Goal: Use online tool/utility: Use online tool/utility

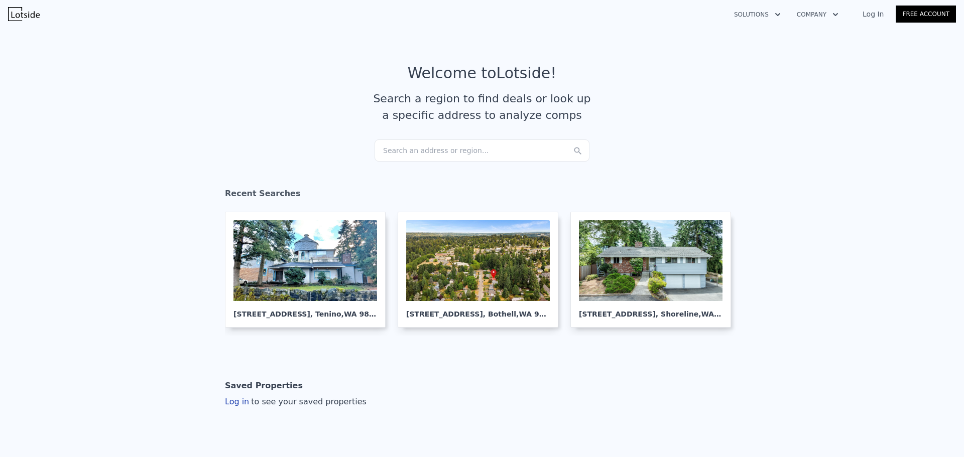
click at [449, 152] on div "Search an address or region..." at bounding box center [482, 151] width 215 height 22
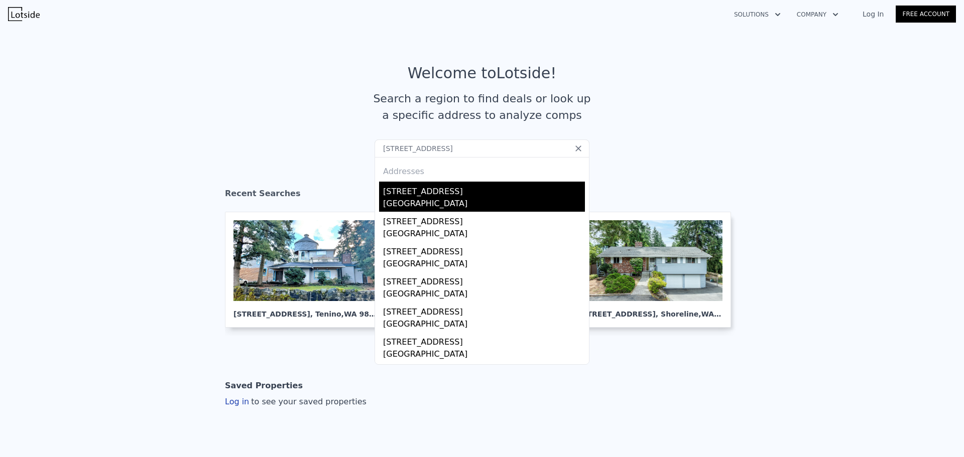
type input "[STREET_ADDRESS]"
click at [426, 203] on div "[GEOGRAPHIC_DATA]" at bounding box center [484, 205] width 202 height 14
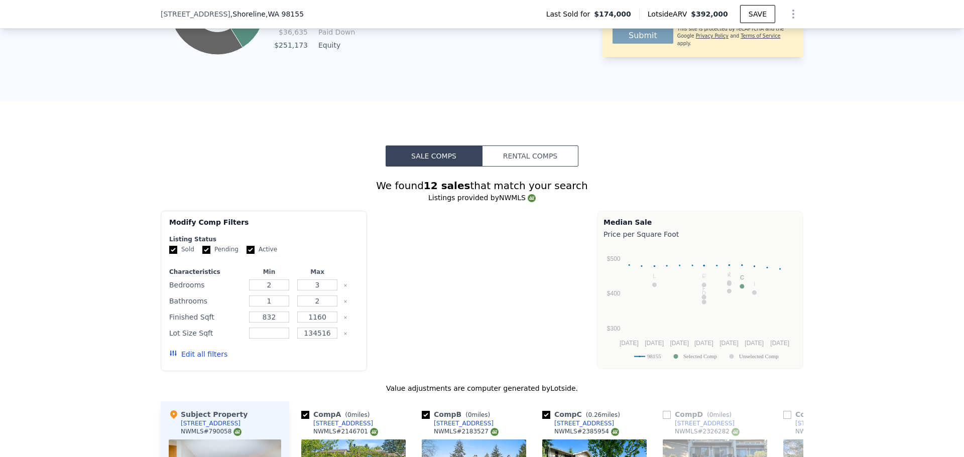
scroll to position [1452, 0]
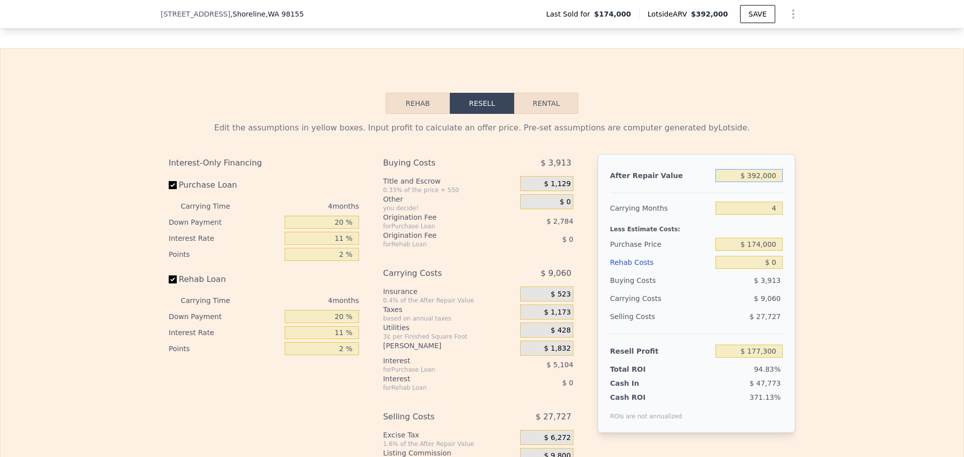
click at [759, 182] on input "$ 392,000" at bounding box center [748, 175] width 67 height 13
type input "$ 365,000"
type input "$ 152,208"
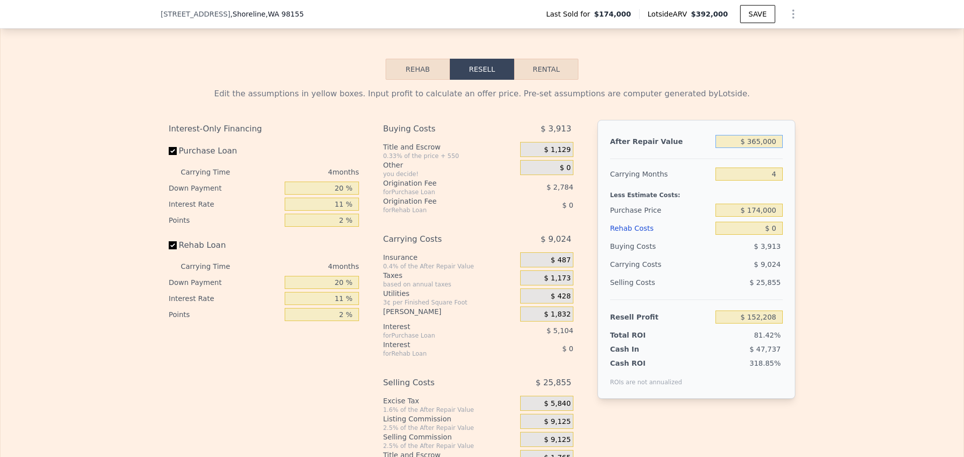
scroll to position [1503, 0]
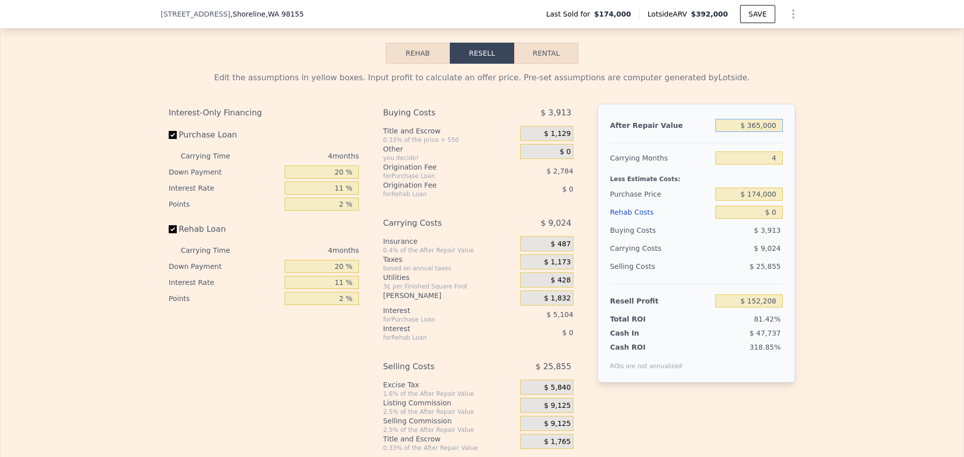
type input "$ 365,000"
click at [762, 201] on input "$ 174,000" at bounding box center [748, 194] width 67 height 13
type input "$ 200,000"
click at [336, 179] on input "20 %" at bounding box center [322, 172] width 74 height 13
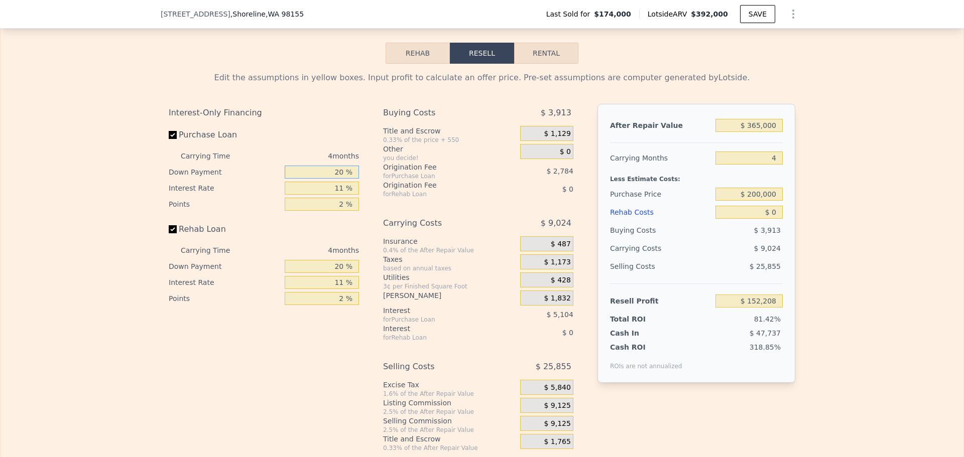
click at [336, 179] on input "20 %" at bounding box center [322, 172] width 74 height 13
type input "$ 124,941"
type input "10 %"
type input "1 %"
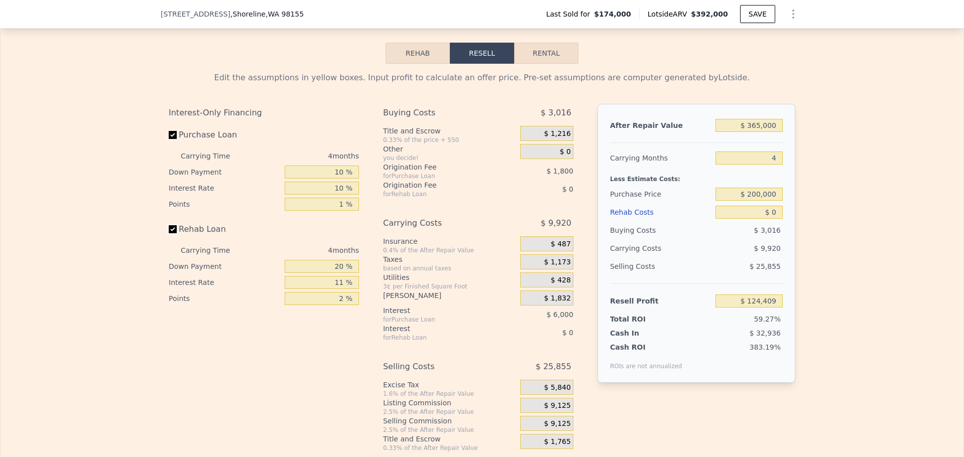
type input "$ 126,209"
type input "10 %"
type input "1 %"
click at [559, 411] on span "$ 9,125" at bounding box center [557, 406] width 27 height 9
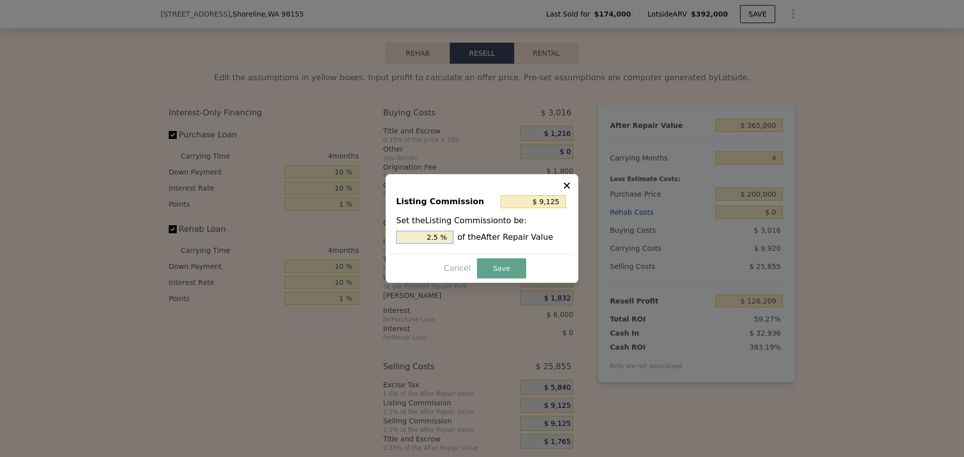
drag, startPoint x: 433, startPoint y: 236, endPoint x: 438, endPoint y: 236, distance: 5.5
click at [438, 236] on input "2.5 %" at bounding box center [424, 237] width 57 height 13
type input "$ 7,300"
type input "2 %"
click at [487, 268] on button "Save" at bounding box center [501, 269] width 49 height 20
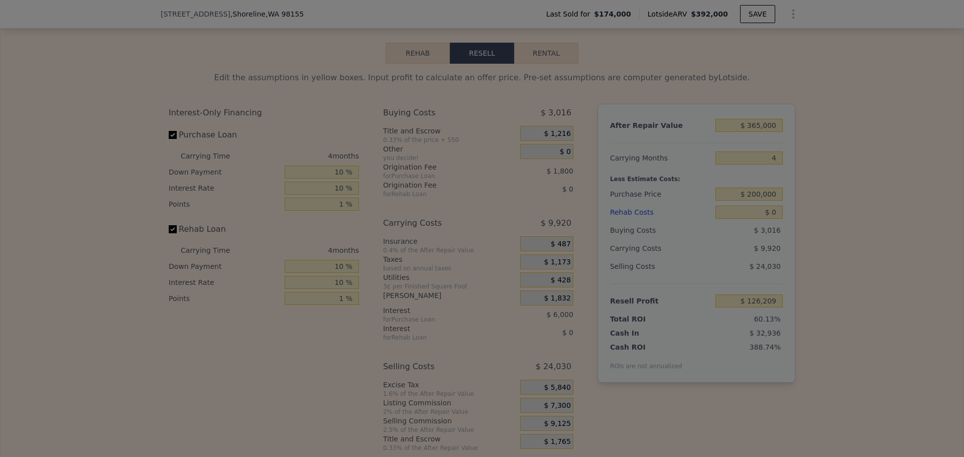
type input "$ 128,034"
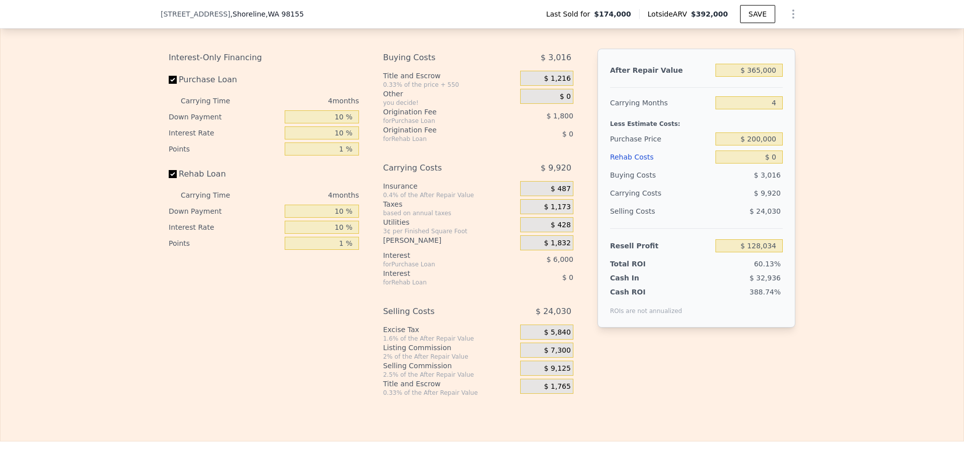
scroll to position [1553, 0]
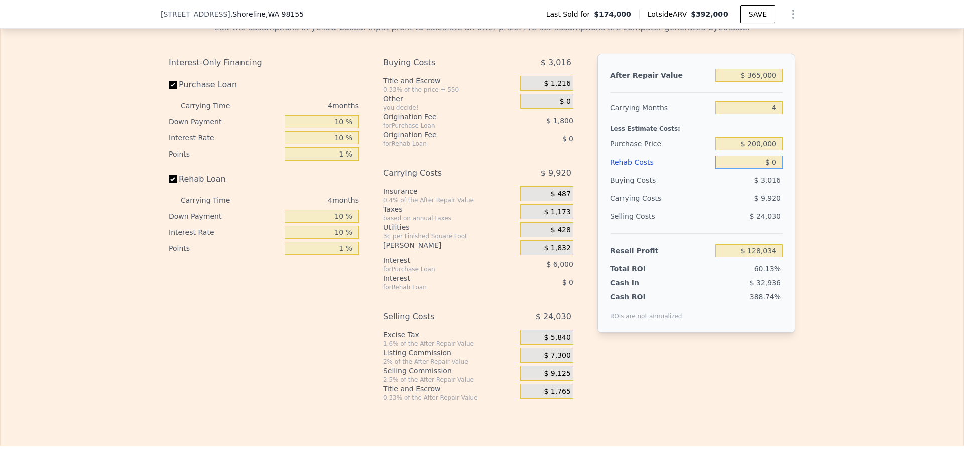
click at [776, 169] on input "$ 0" at bounding box center [748, 162] width 67 height 13
type input "$ 25,000"
type input "$ 102,057"
type input "$ 25,000"
click at [805, 171] on div "Edit the assumptions in yellow boxes. Input profit to calculate an offer price.…" at bounding box center [482, 208] width 963 height 389
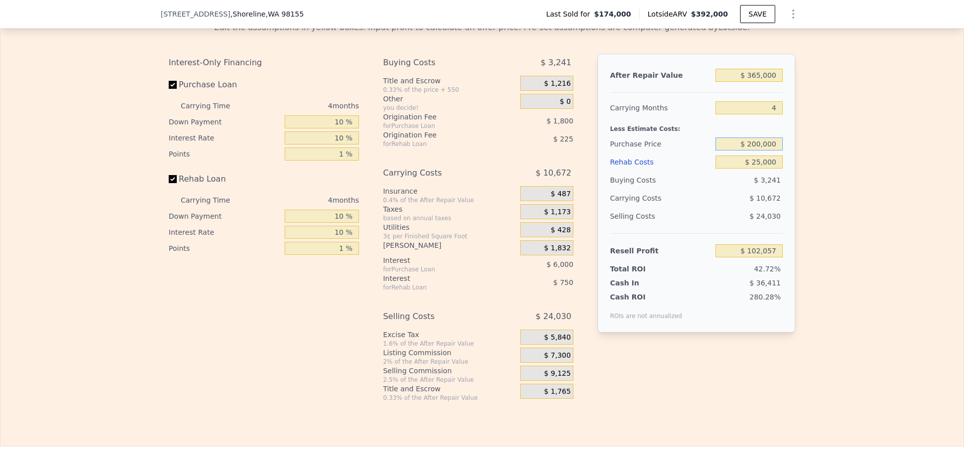
click at [756, 151] on input "$ 200,000" at bounding box center [748, 144] width 67 height 13
type input "$ 250,000"
click at [825, 188] on div "Edit the assumptions in yellow boxes. Input profit to calculate an offer price.…" at bounding box center [482, 208] width 963 height 389
type input "$ 49,940"
click at [755, 151] on input "$ 250,000" at bounding box center [748, 144] width 67 height 13
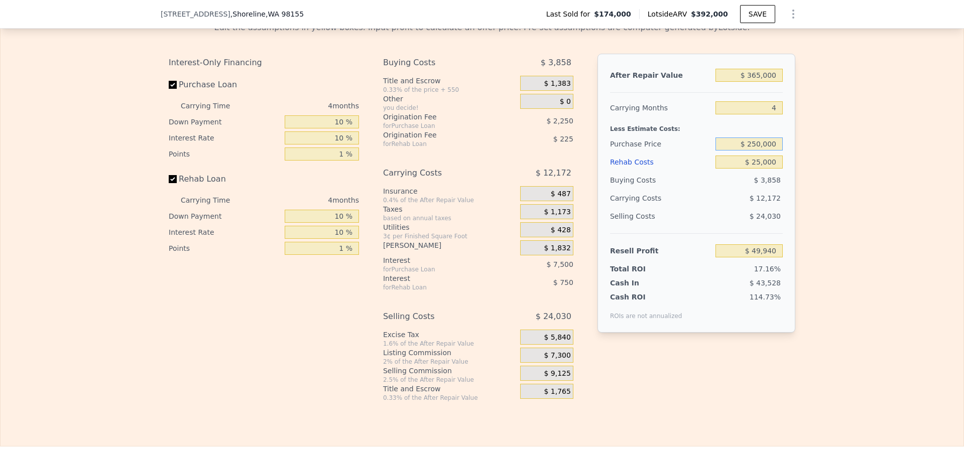
click at [753, 151] on input "$ 250,000" at bounding box center [748, 144] width 67 height 13
type input "$ 280,000"
click at [822, 175] on div "Edit the assumptions in yellow boxes. Input profit to calculate an offer price.…" at bounding box center [482, 208] width 963 height 389
type input "$ 18,671"
click at [756, 151] on input "$ 280,000" at bounding box center [748, 144] width 67 height 13
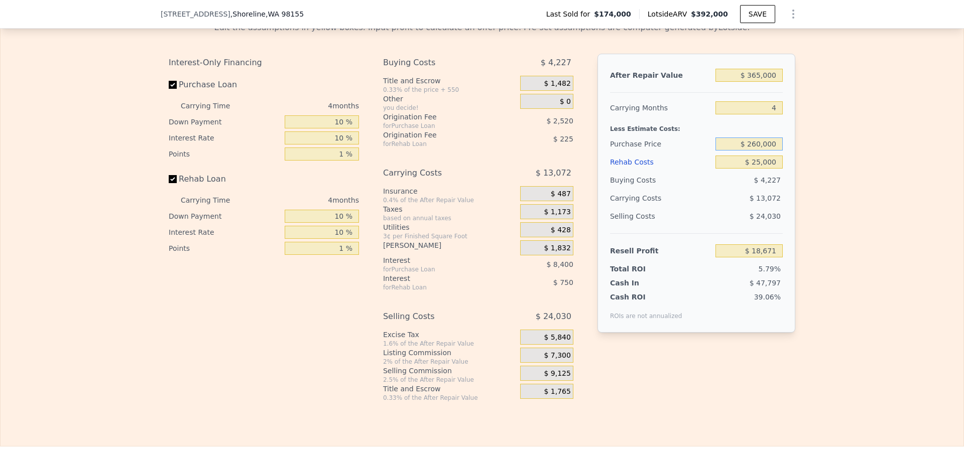
type input "$ 260,000"
click at [785, 160] on div "After Repair Value $ 365,000 Carrying Months 4 Less Estimate Costs: Purchase Pr…" at bounding box center [696, 193] width 198 height 279
type input "$ 39,517"
click at [757, 151] on input "$ 260,000" at bounding box center [748, 144] width 67 height 13
type input "$ 270,000"
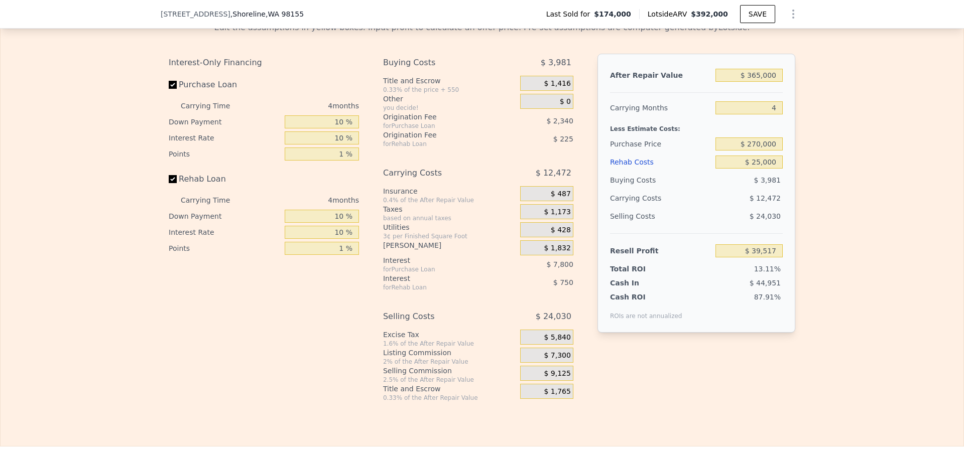
click at [814, 170] on div "Edit the assumptions in yellow boxes. Input profit to calculate an offer price.…" at bounding box center [482, 208] width 963 height 389
type input "$ 29,094"
click at [756, 151] on input "$ 270,000" at bounding box center [748, 144] width 67 height 13
click at [758, 151] on input "$ 260,000" at bounding box center [748, 144] width 67 height 13
type input "$ 265,000"
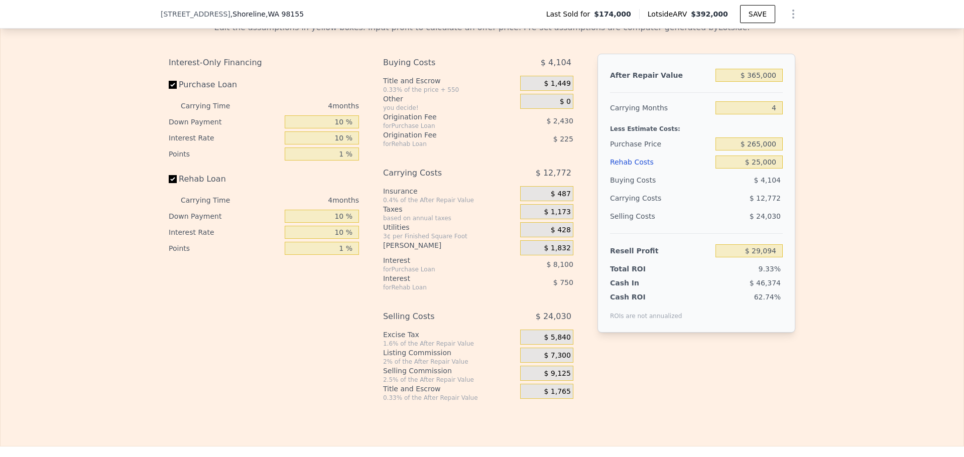
click at [823, 165] on div "Edit the assumptions in yellow boxes. Input profit to calculate an offer price.…" at bounding box center [482, 208] width 963 height 389
type input "$ 34,304"
drag, startPoint x: 752, startPoint y: 157, endPoint x: 759, endPoint y: 157, distance: 7.0
click at [759, 151] on input "$ 265,000" at bounding box center [748, 144] width 67 height 13
type input "$ 250,000"
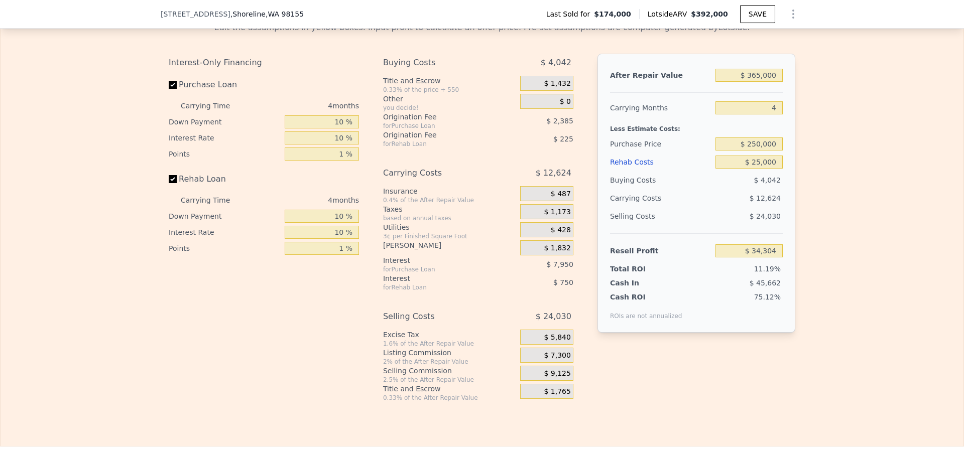
click at [851, 176] on div "Edit the assumptions in yellow boxes. Input profit to calculate an offer price.…" at bounding box center [482, 208] width 963 height 389
type input "$ 49,940"
click at [756, 151] on input "$ 250,000" at bounding box center [748, 144] width 67 height 13
type input "$ 220,000"
click at [816, 173] on div "Edit the assumptions in yellow boxes. Input profit to calculate an offer price.…" at bounding box center [482, 208] width 963 height 389
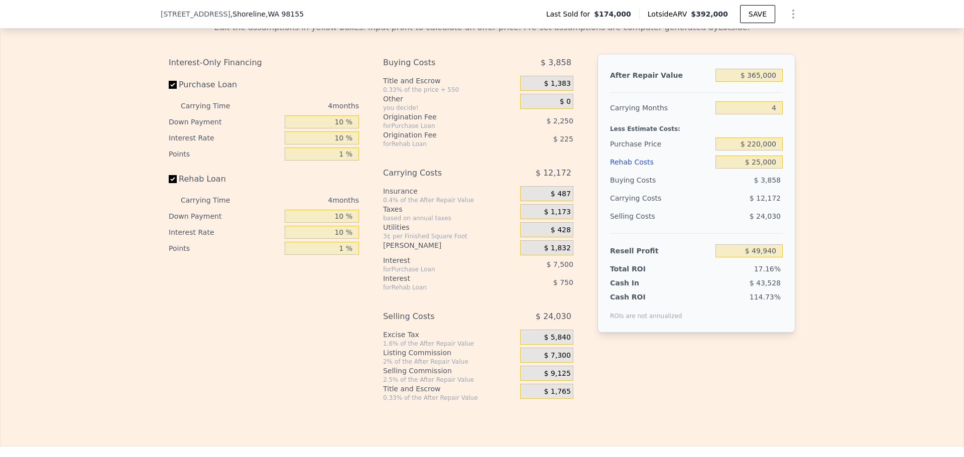
type input "$ 81,210"
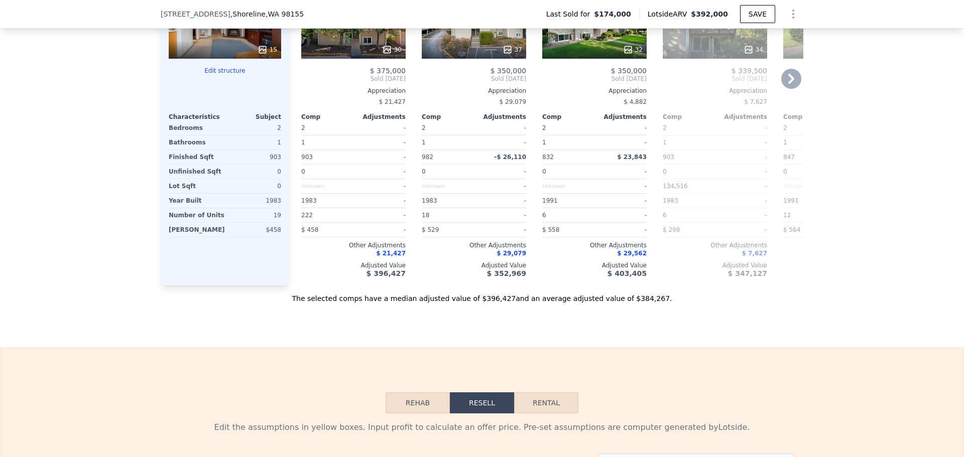
type input "$ 392,000"
type input "$ 0"
type input "$ 177,300"
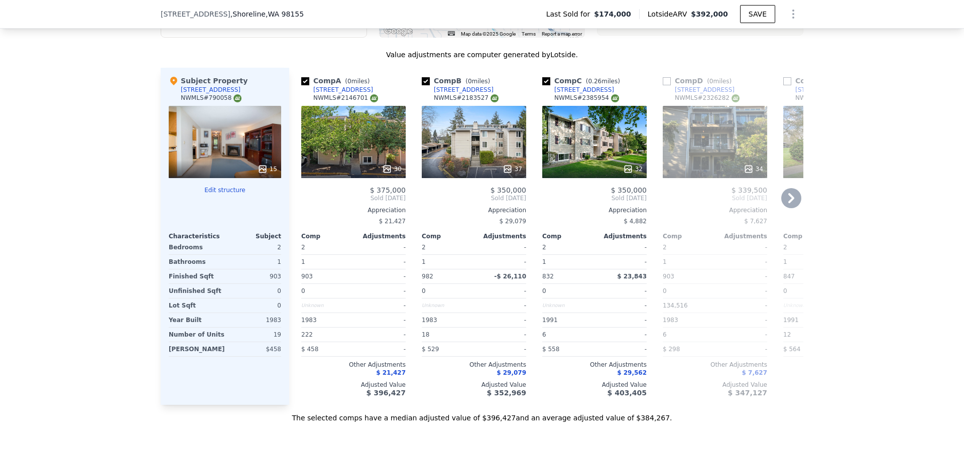
scroll to position [1051, 0]
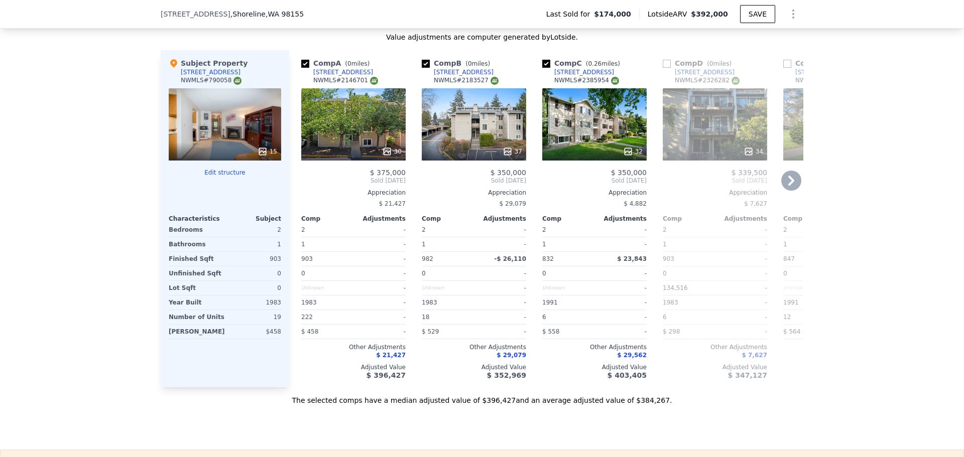
click at [384, 157] on icon at bounding box center [387, 152] width 10 height 10
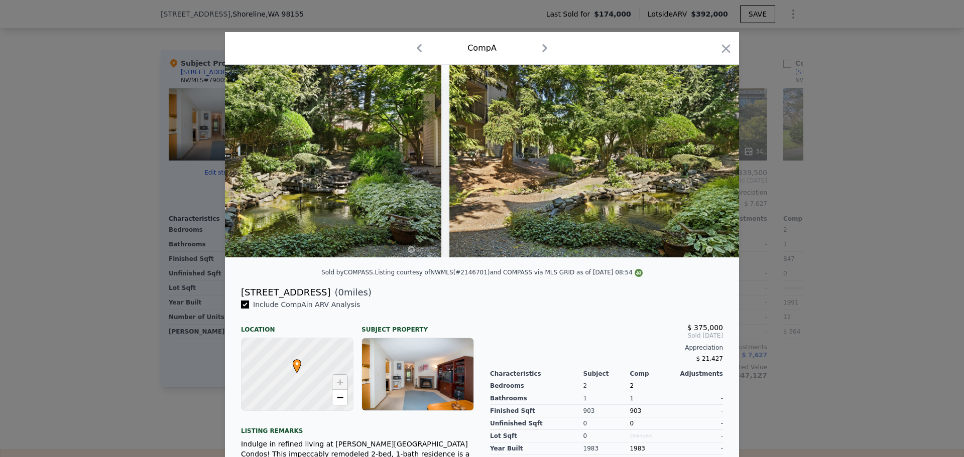
scroll to position [0, 8085]
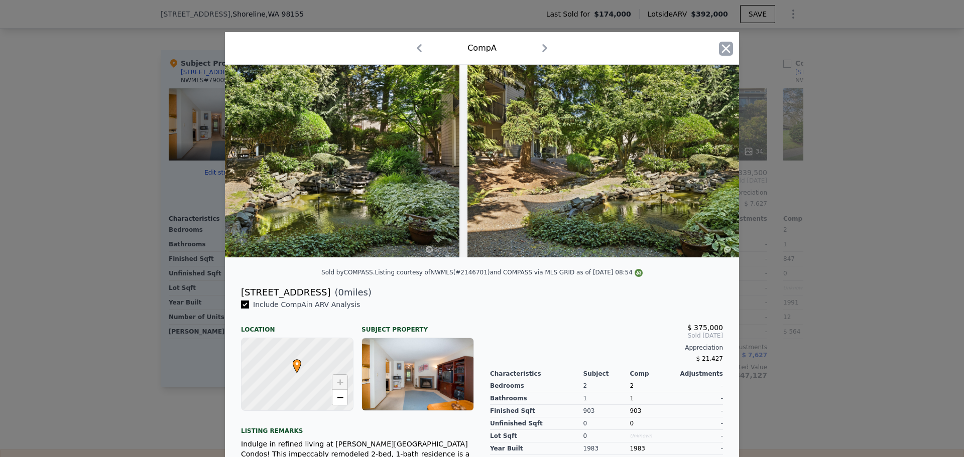
click at [721, 46] on icon "button" at bounding box center [726, 49] width 14 height 14
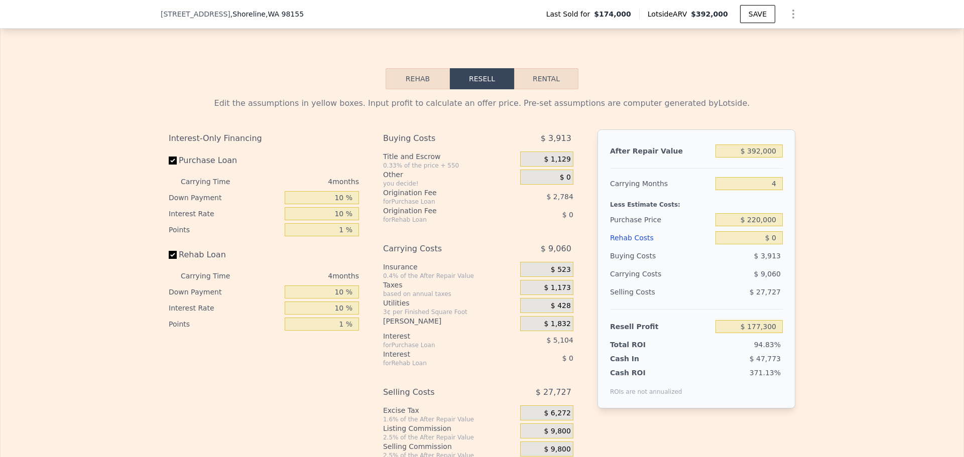
scroll to position [1503, 0]
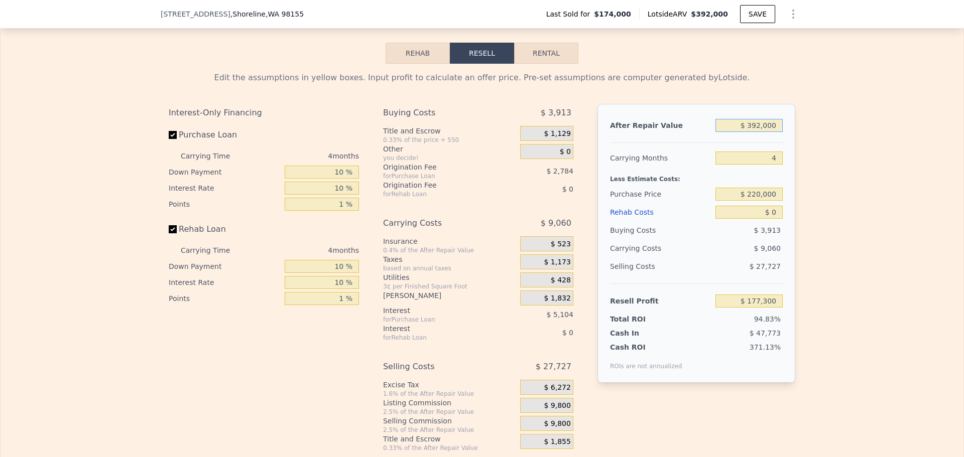
drag, startPoint x: 752, startPoint y: 136, endPoint x: 760, endPoint y: 136, distance: 8.5
click at [760, 132] on input "$ 392,000" at bounding box center [748, 125] width 67 height 13
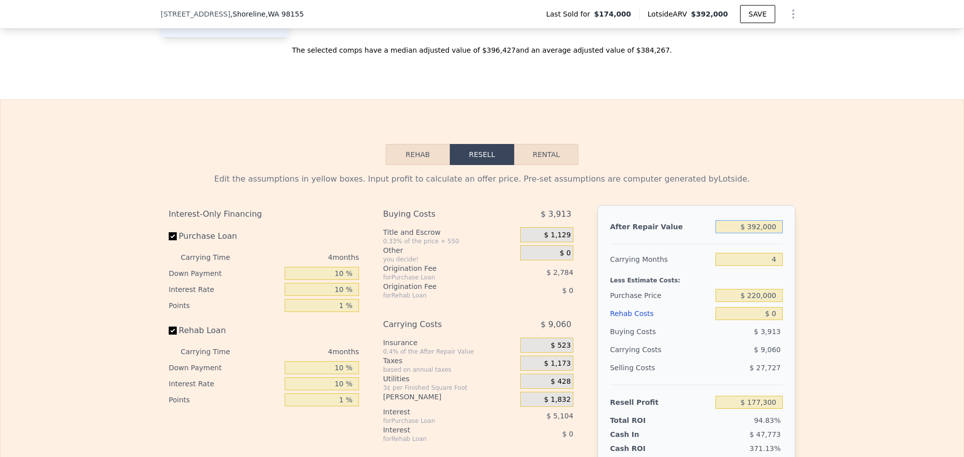
scroll to position [1402, 0]
type input "$ 375,000"
type input "$ 161,501"
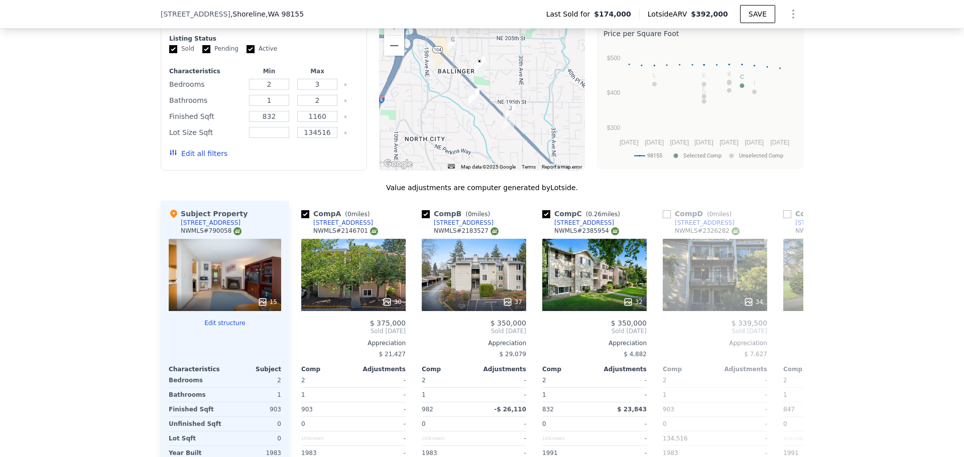
scroll to position [950, 0]
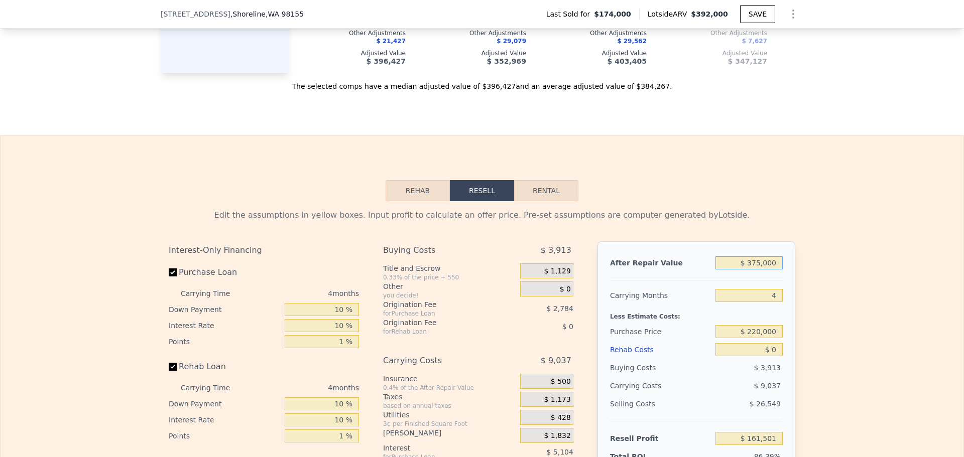
type input "$ 392,000"
type input "$ 177,300"
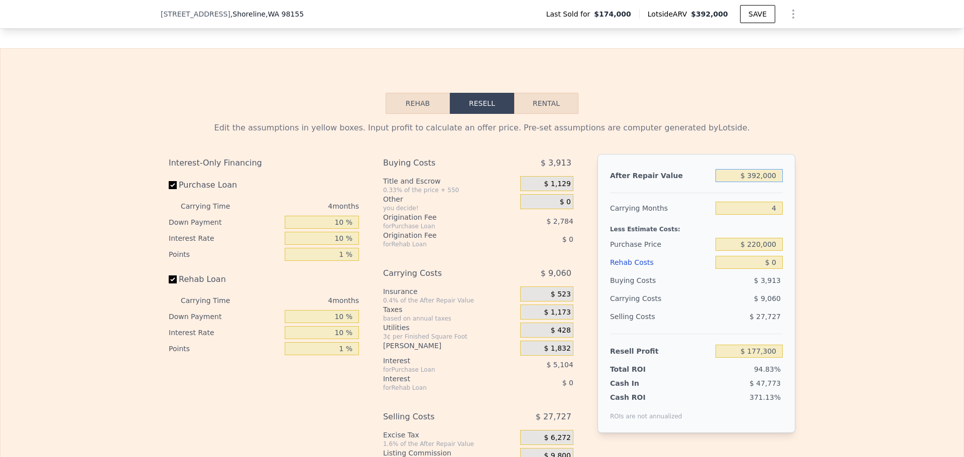
drag, startPoint x: 752, startPoint y: 190, endPoint x: 761, endPoint y: 189, distance: 8.7
click at [760, 182] on input "$ 392,000" at bounding box center [748, 175] width 67 height 13
type input "$ 365,000"
type input "$ 152,208"
type input "$ 365,000"
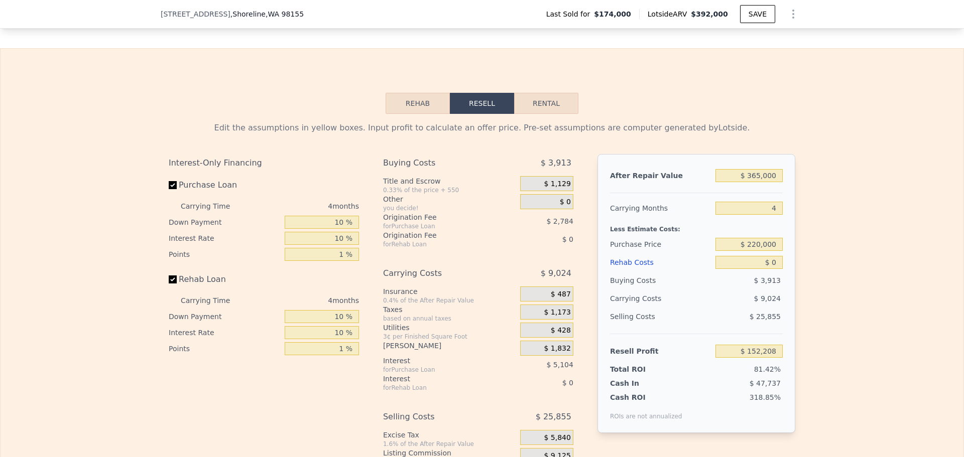
click at [860, 216] on div "Edit the assumptions in yellow boxes. Input profit to calculate an offer price.…" at bounding box center [482, 308] width 963 height 389
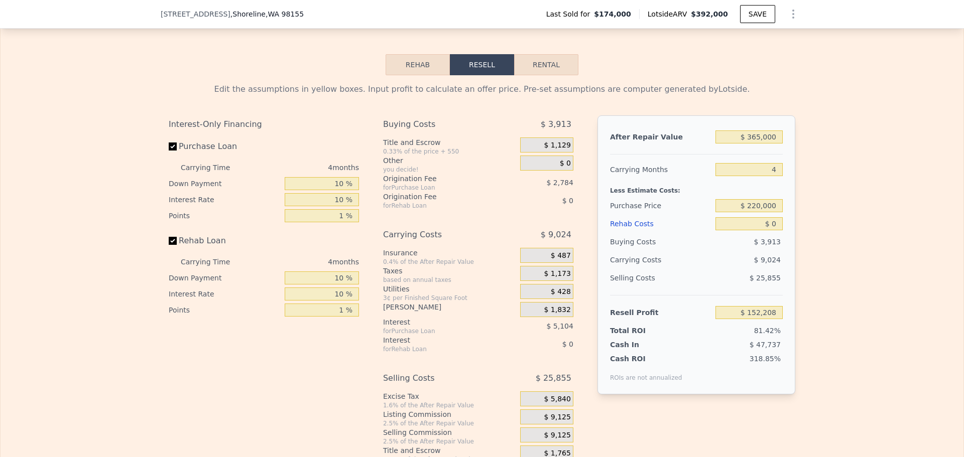
scroll to position [1553, 0]
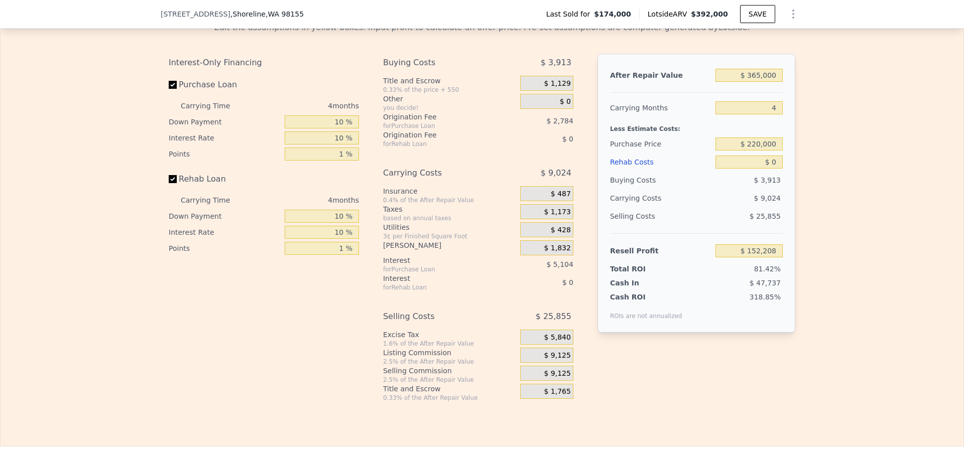
click at [561, 360] on span "$ 9,125" at bounding box center [557, 355] width 27 height 9
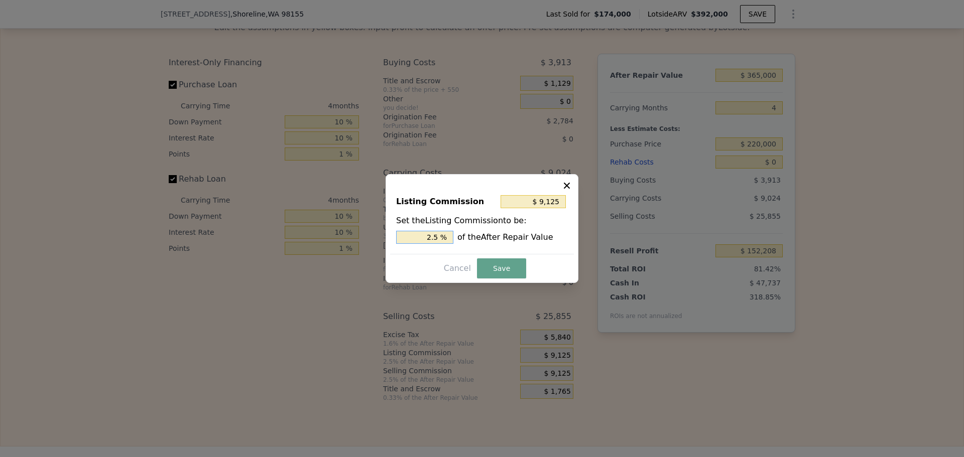
click at [438, 235] on input "2.5 %" at bounding box center [424, 237] width 57 height 13
type input "$ 7,300"
type input "2 %"
click at [498, 262] on button "Save" at bounding box center [501, 269] width 49 height 20
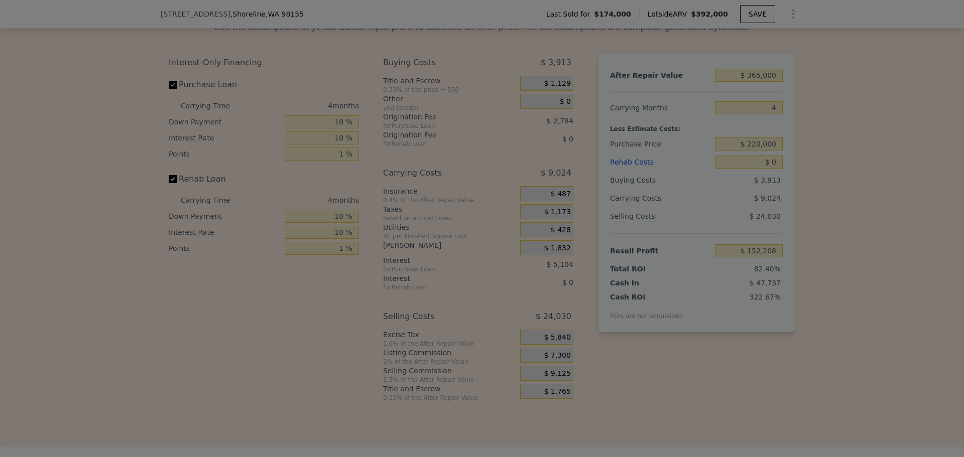
type input "$ 154,033"
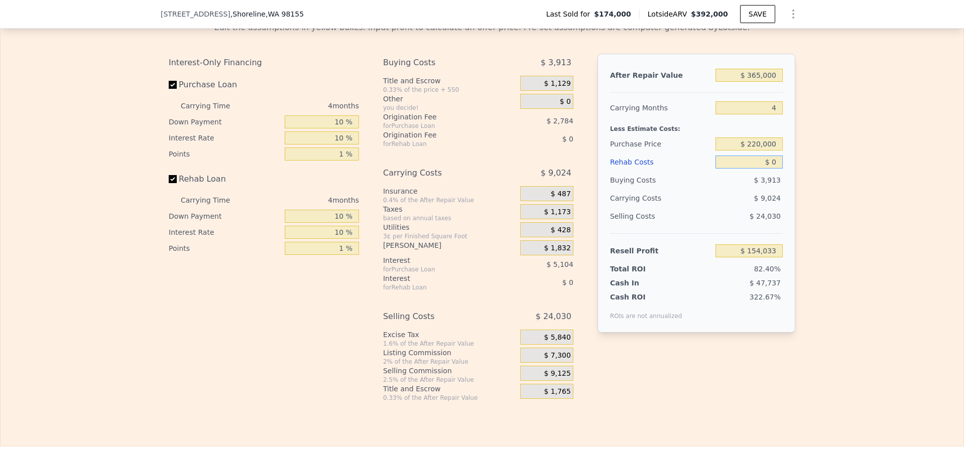
click at [773, 169] on input "$ 0" at bounding box center [748, 162] width 67 height 13
type input "$ 25,000"
type input "$ 127,901"
type input "$ 25,000"
click at [816, 186] on div "Edit the assumptions in yellow boxes. Input profit to calculate an offer price.…" at bounding box center [482, 208] width 963 height 389
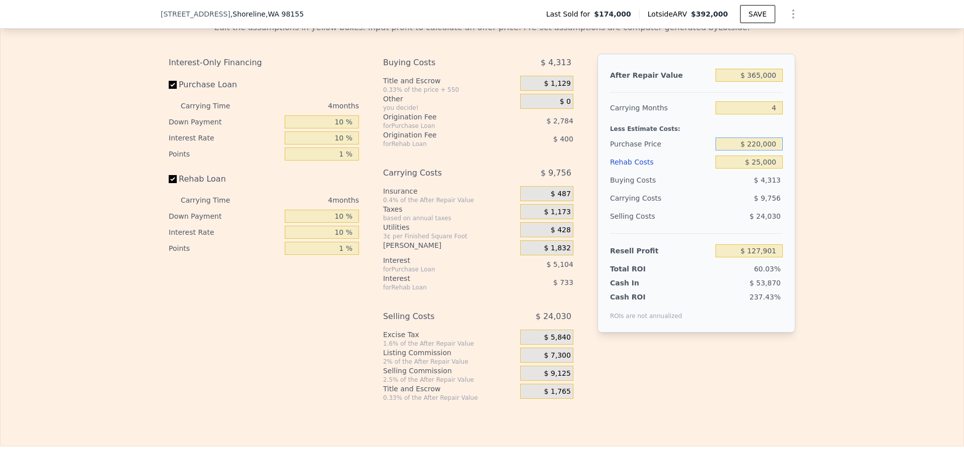
click at [762, 151] on input "$ 220,000" at bounding box center [748, 144] width 67 height 13
click at [831, 164] on div "Edit the assumptions in yellow boxes. Input profit to calculate an offer price.…" at bounding box center [482, 208] width 963 height 389
type input "$ 79,663"
click at [756, 151] on input "$ 220,000" at bounding box center [748, 144] width 67 height 13
type input "$ 240,000"
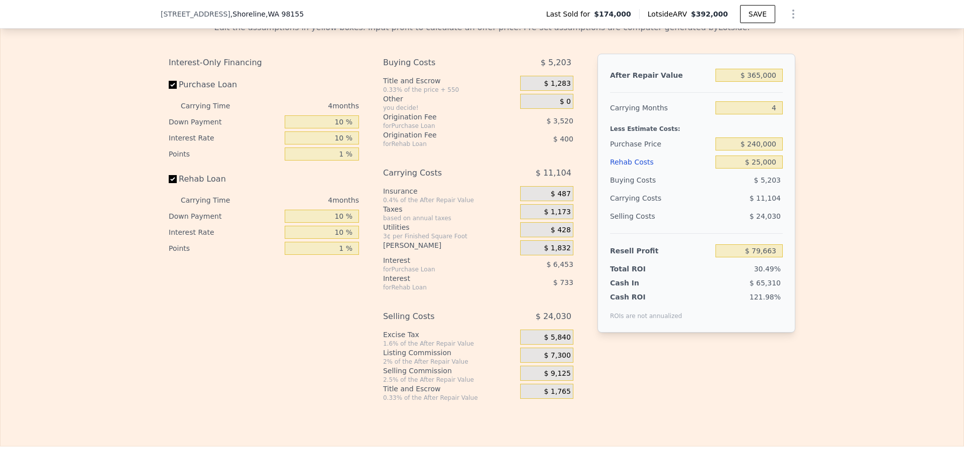
click at [833, 179] on div "Edit the assumptions in yellow boxes. Input profit to calculate an offer price.…" at bounding box center [482, 208] width 963 height 389
type input "$ 58,689"
click at [755, 151] on input "$ 240,000" at bounding box center [748, 144] width 67 height 13
type input "$ 220,000"
click at [816, 166] on div "Edit the assumptions in yellow boxes. Input profit to calculate an offer price.…" at bounding box center [482, 208] width 963 height 389
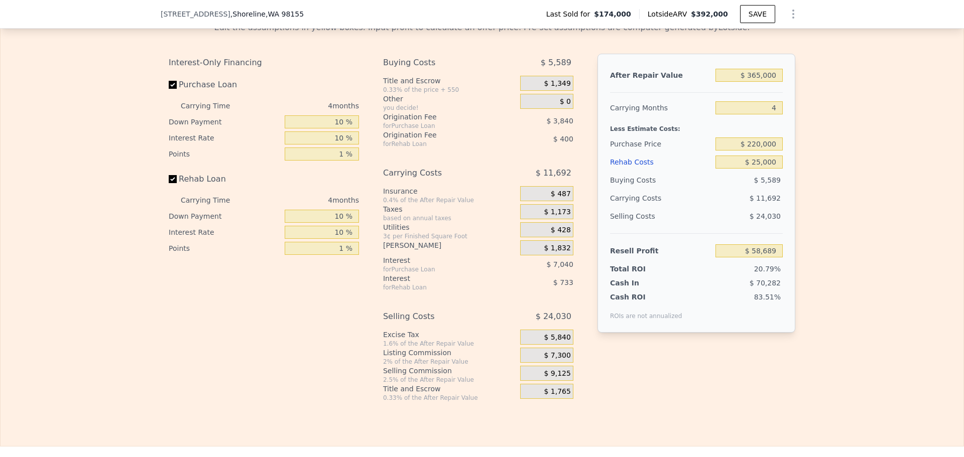
type input "$ 79,663"
type input "$ 392,000"
type input "$ 0"
type input "$ 177,300"
